Goal: Task Accomplishment & Management: Manage account settings

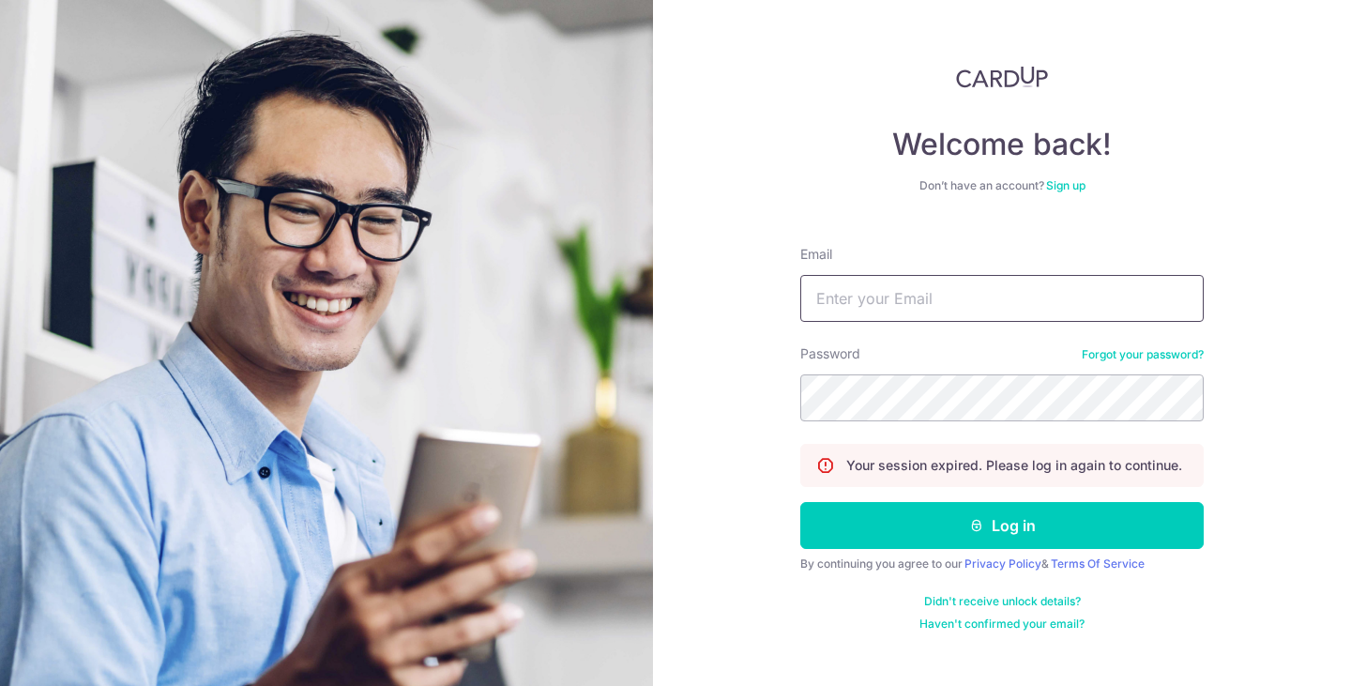
click at [911, 310] on input "Email" at bounding box center [1003, 298] width 404 height 47
type input "[EMAIL_ADDRESS][DOMAIN_NAME]"
click at [901, 426] on form "Email [EMAIL_ADDRESS][DOMAIN_NAME] Password Forgot your password? Your session …" at bounding box center [1003, 431] width 404 height 401
click at [801, 502] on button "Log in" at bounding box center [1003, 525] width 404 height 47
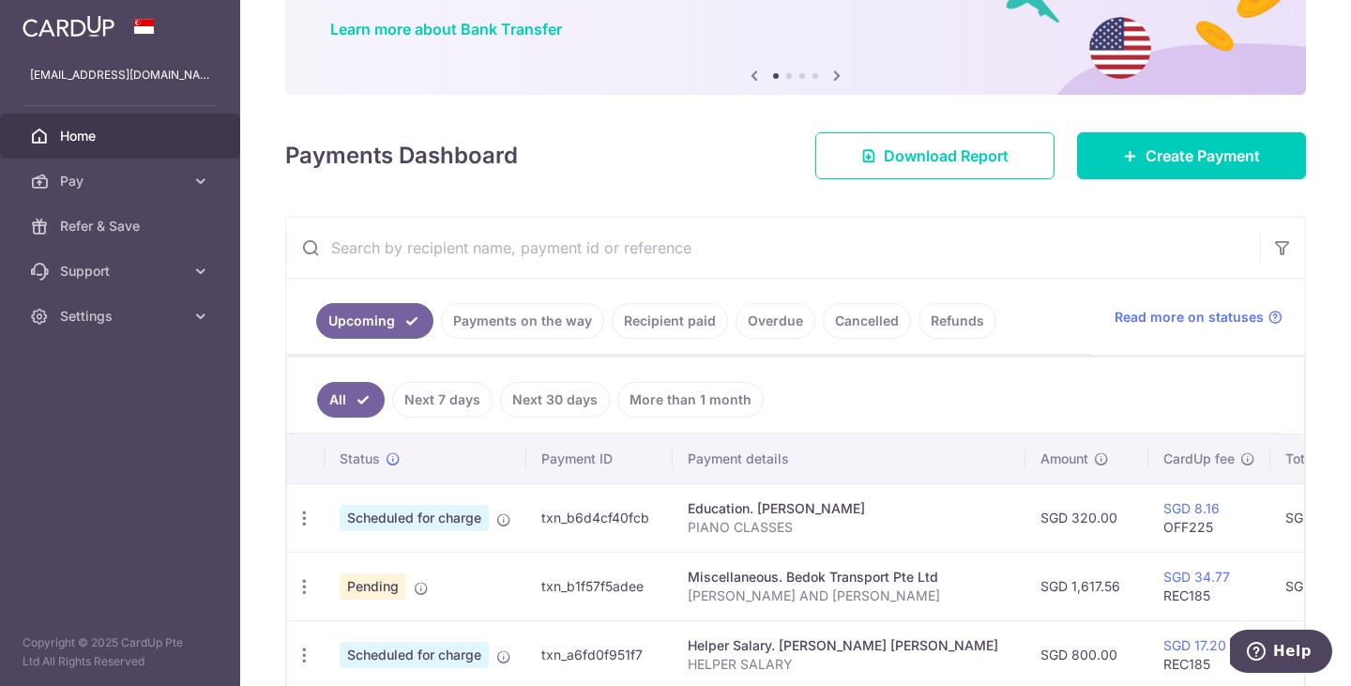
scroll to position [187, 0]
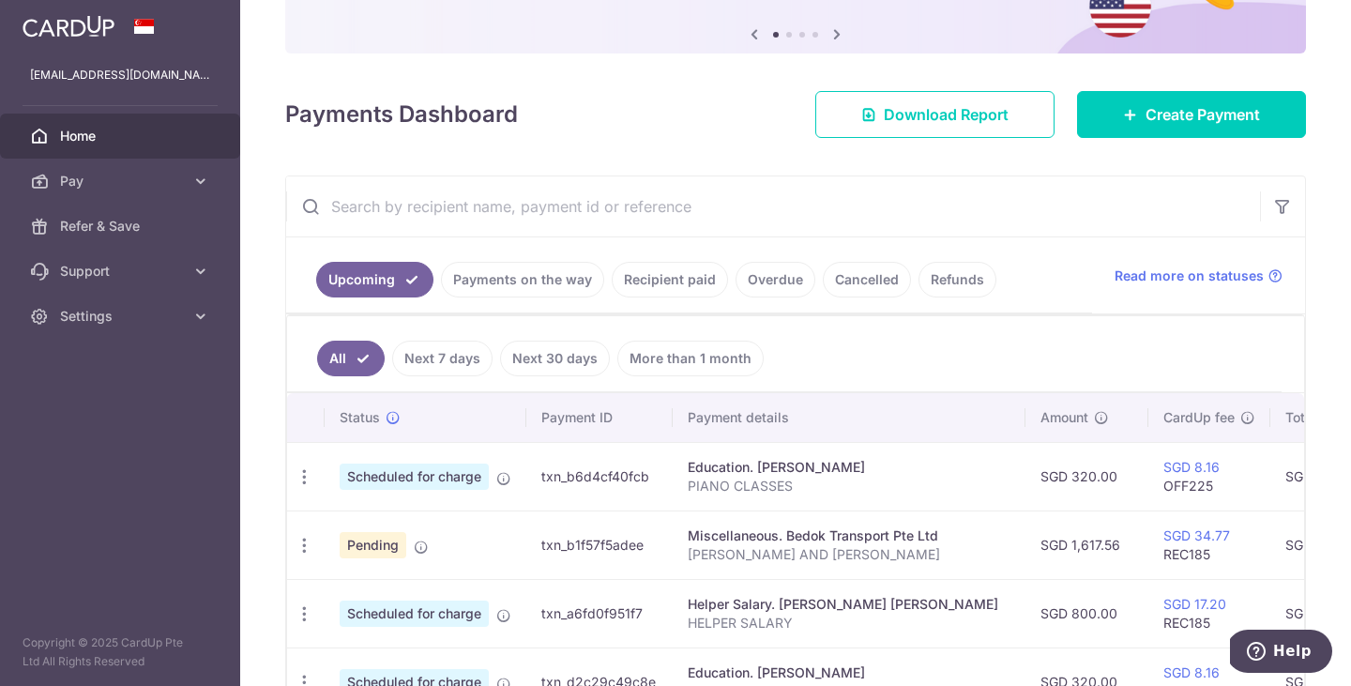
click at [513, 277] on link "Payments on the way" at bounding box center [522, 280] width 163 height 36
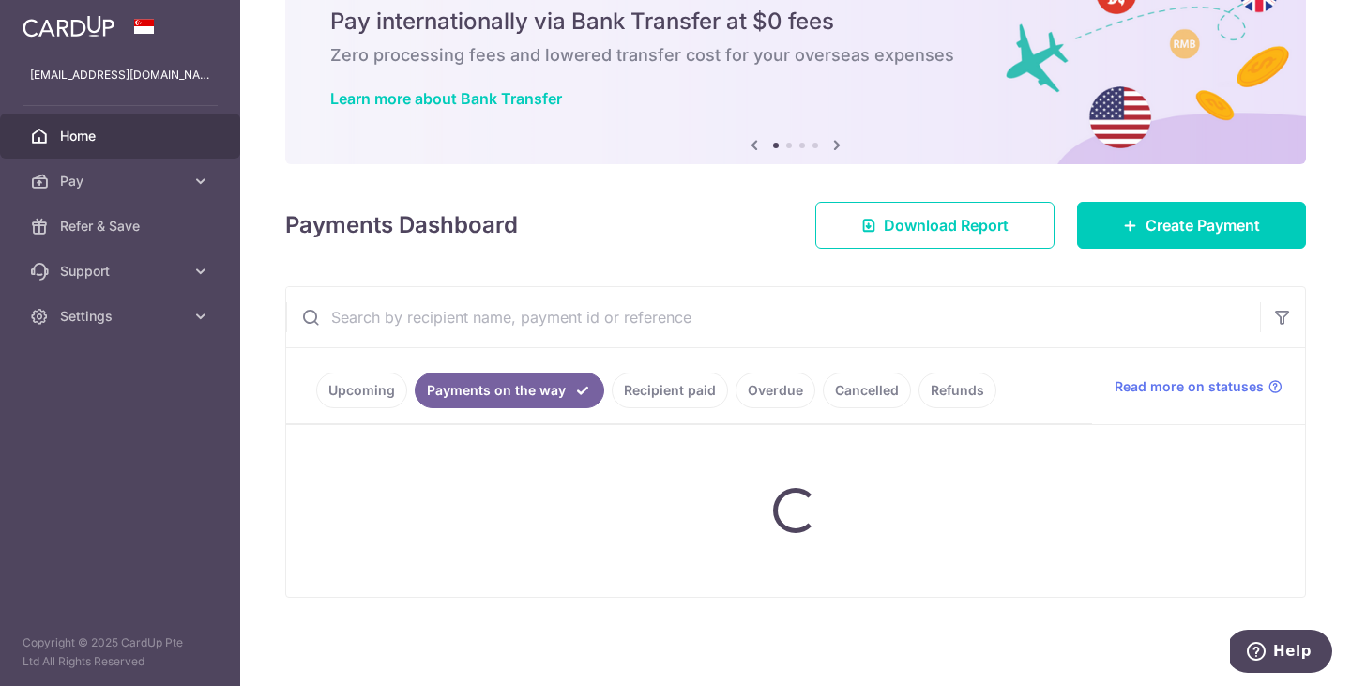
scroll to position [23, 0]
